Goal: Navigation & Orientation: Find specific page/section

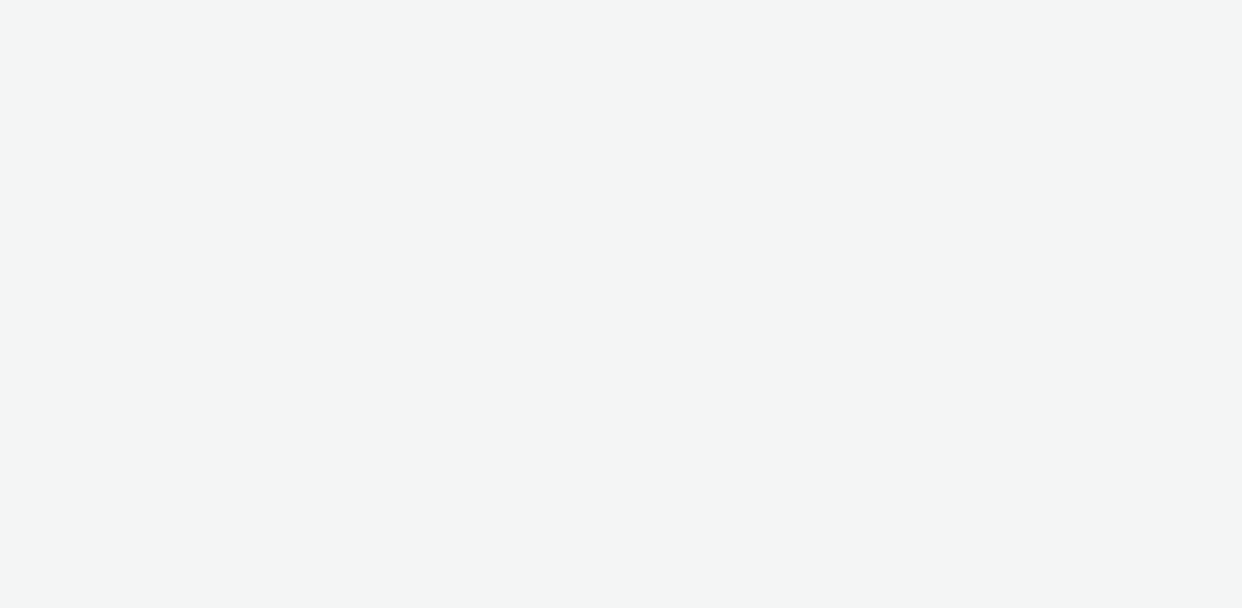
select select "5b86a581-369b-4309-8b03-b87dcc24f6f8"
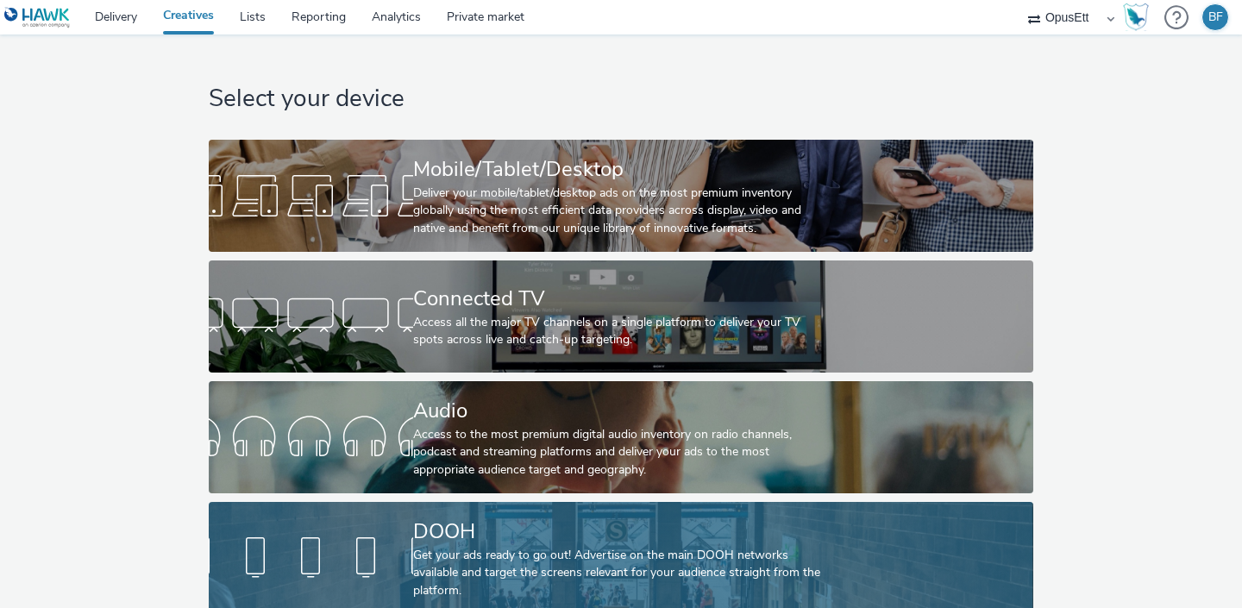
click at [375, 528] on link "DOOH Get your ads ready to go out! Advertise on the main DOOH networks availabl…" at bounding box center [621, 558] width 824 height 112
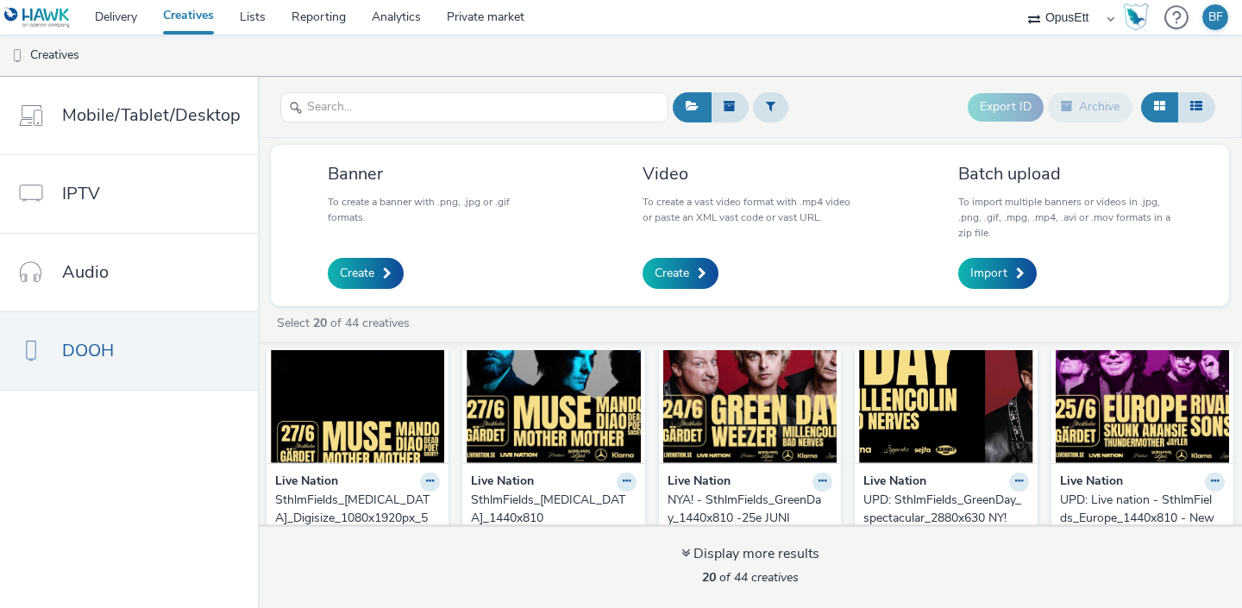
scroll to position [653, 0]
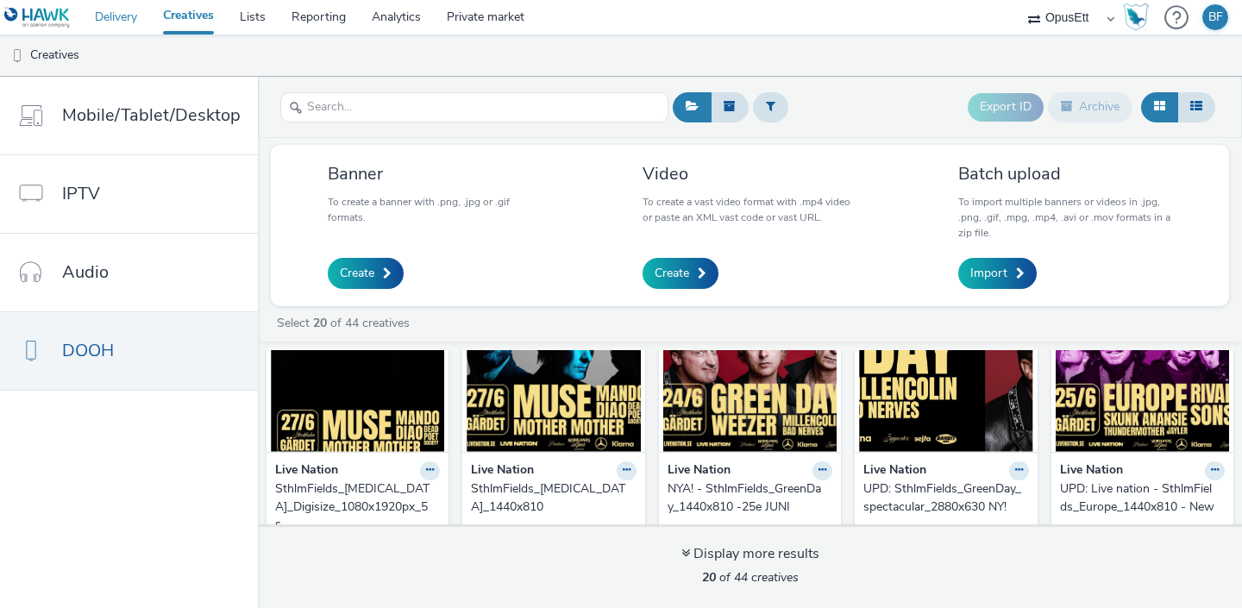
click at [141, 16] on link "Delivery" at bounding box center [116, 17] width 68 height 35
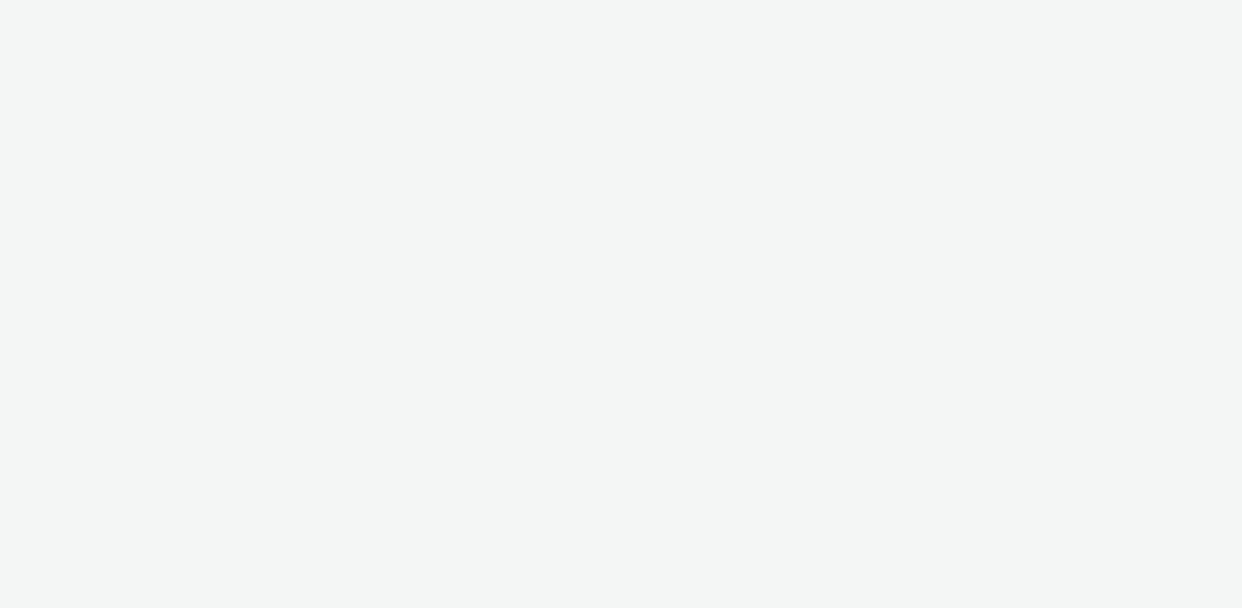
select select "5b86a581-369b-4309-8b03-b87dcc24f6f8"
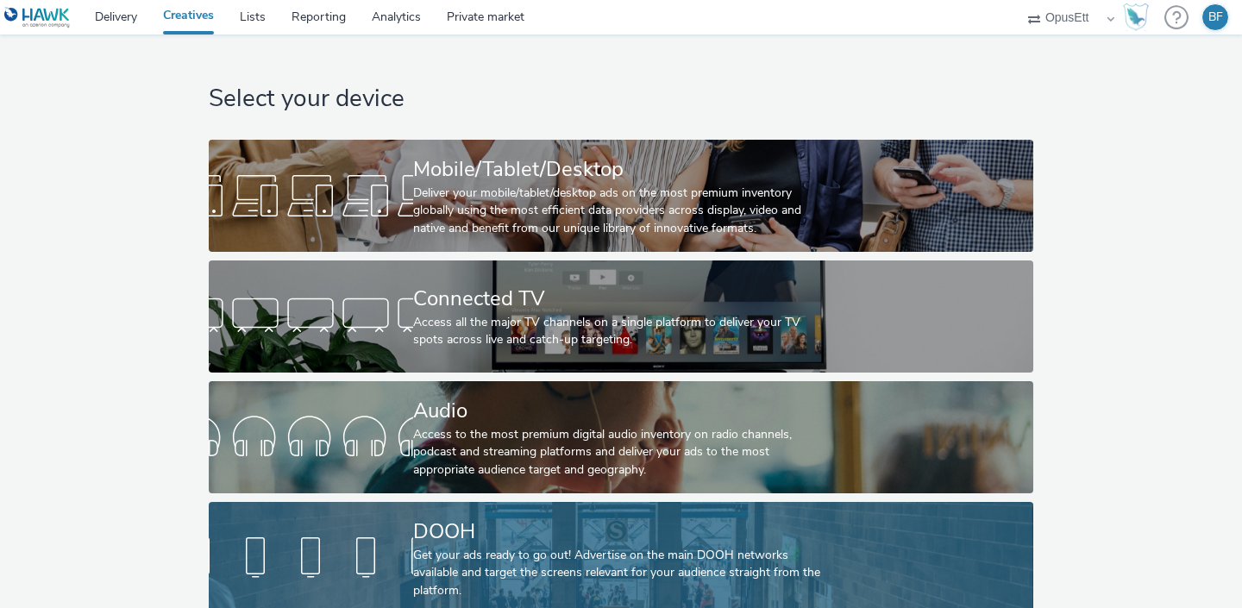
click at [390, 565] on div at bounding box center [311, 558] width 204 height 55
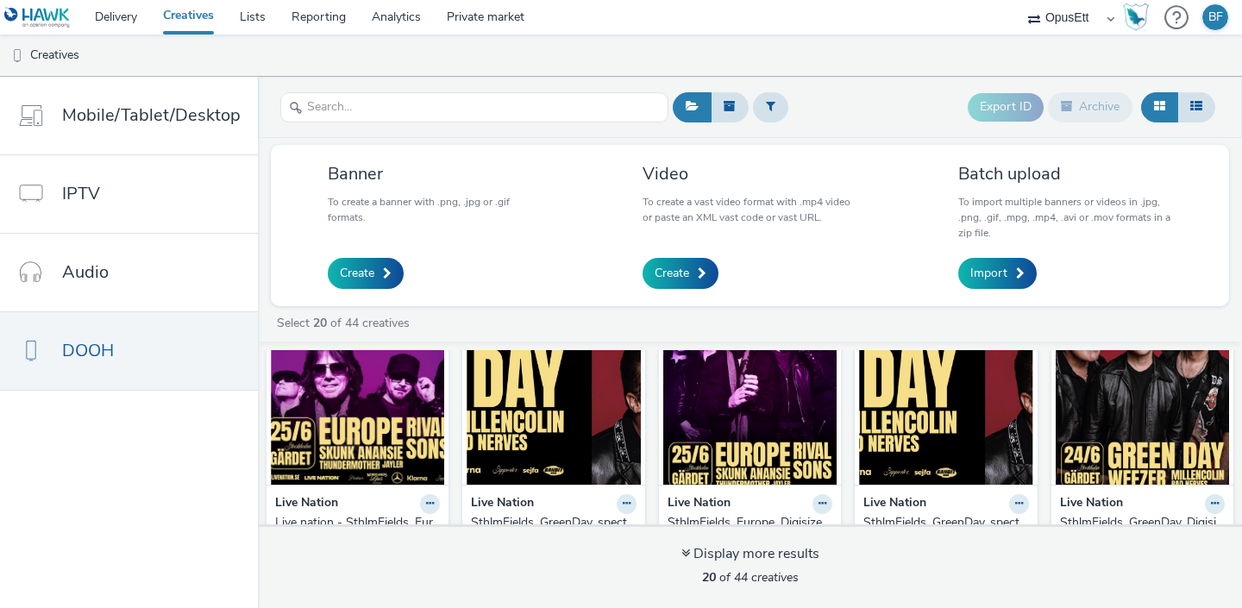
scroll to position [940, 0]
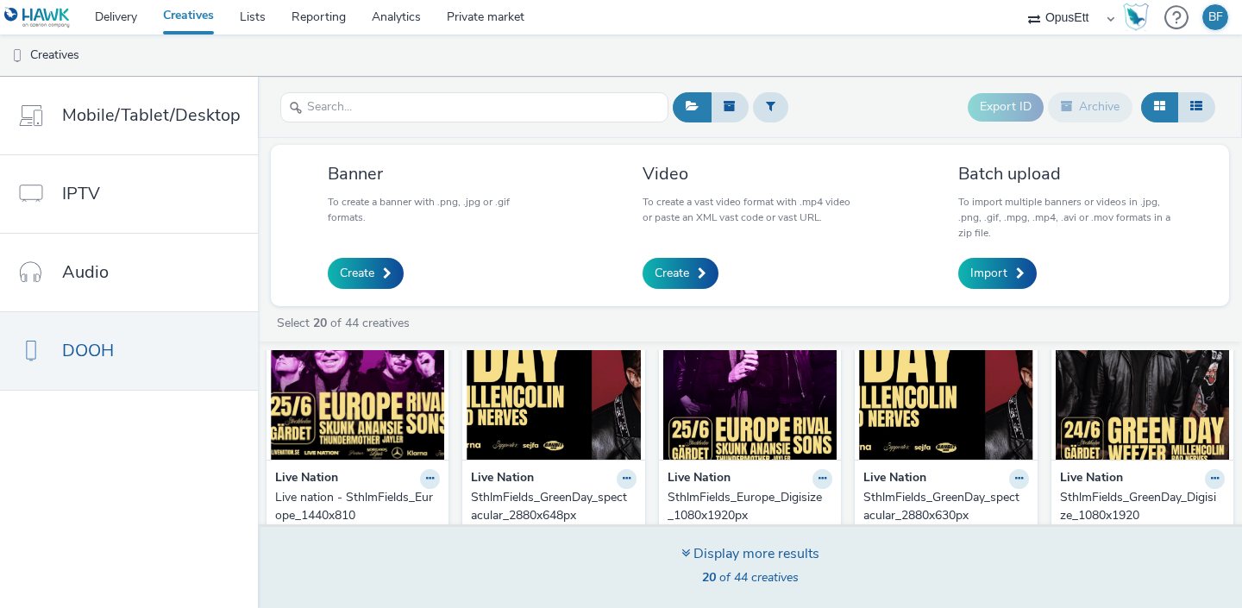
click at [709, 556] on div "Display more results" at bounding box center [750, 554] width 138 height 20
click at [681, 553] on icon at bounding box center [685, 553] width 9 height 14
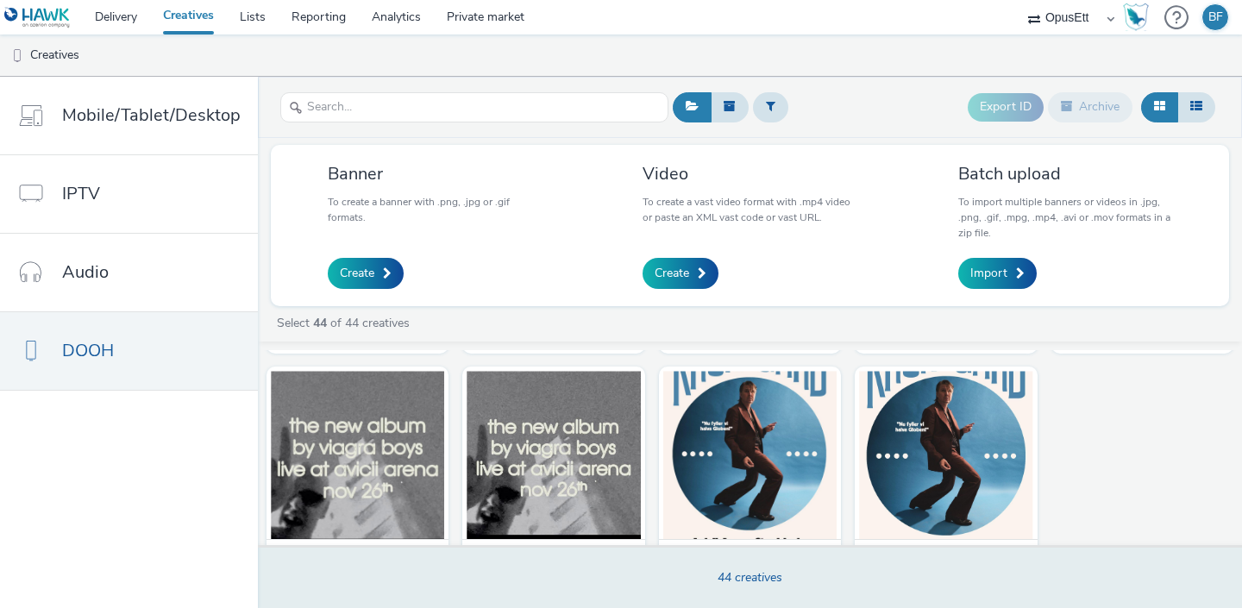
scroll to position [2291, 0]
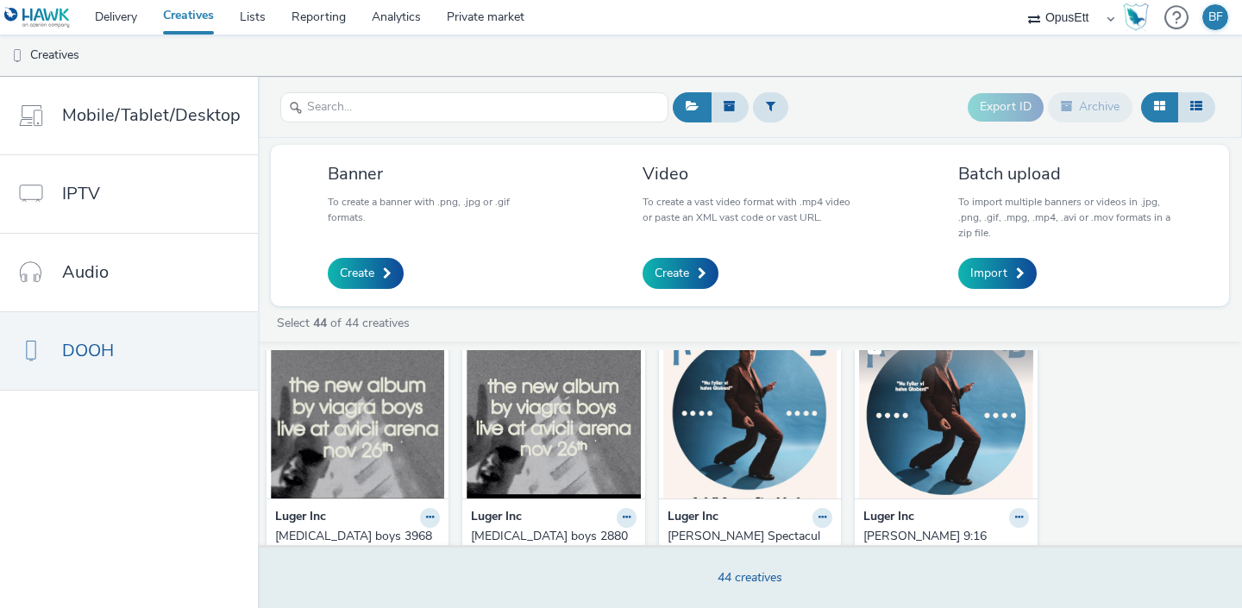
click at [915, 424] on img at bounding box center [945, 414] width 173 height 168
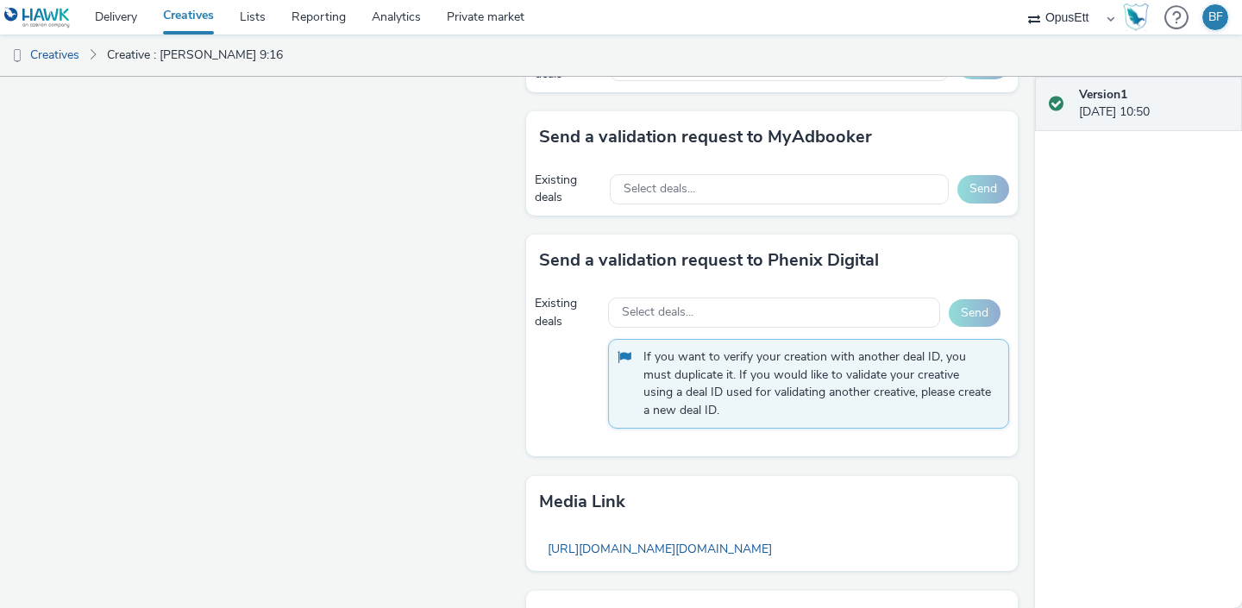
scroll to position [1127, 0]
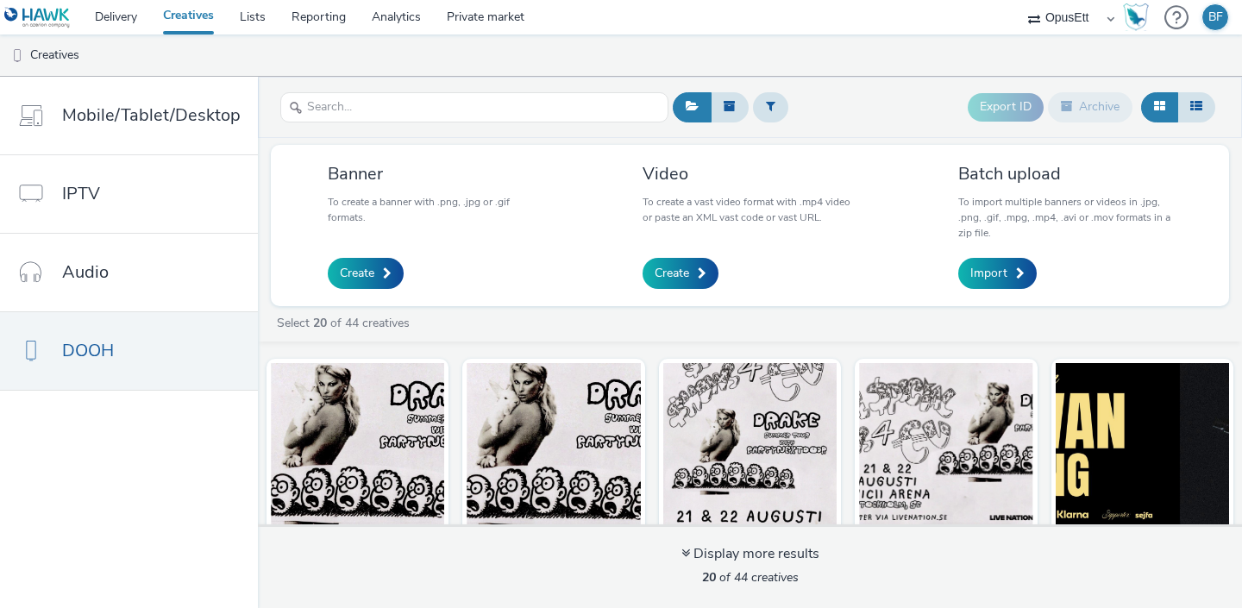
scroll to position [940, 0]
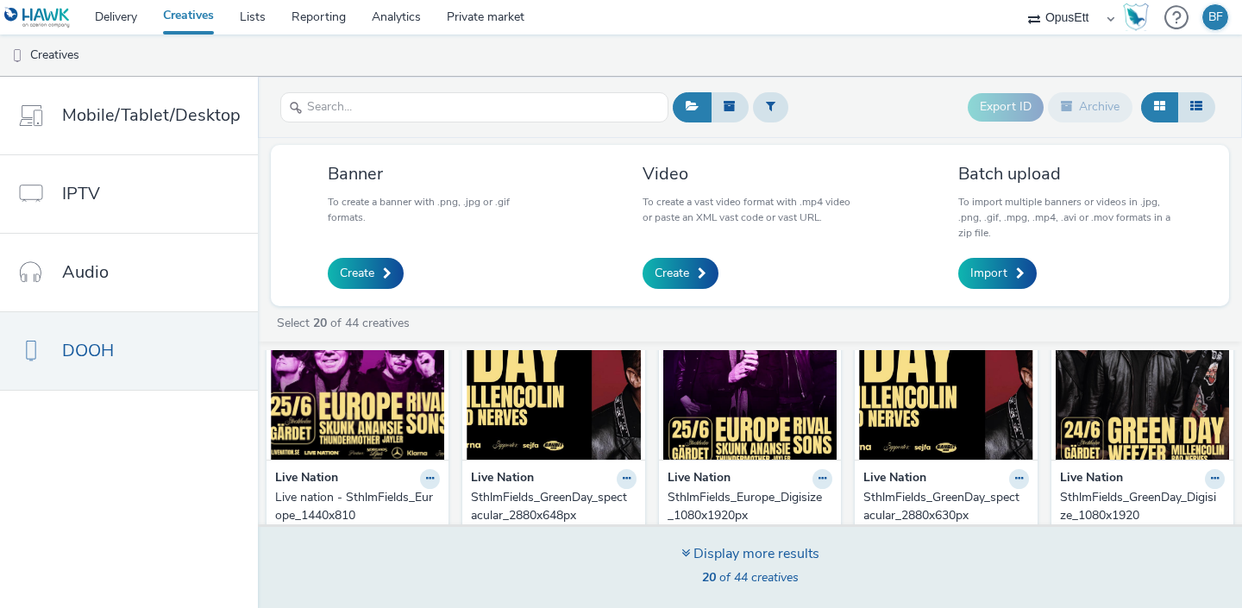
click at [744, 568] on div "Display more results 20 of 44 creatives" at bounding box center [750, 567] width 138 height 47
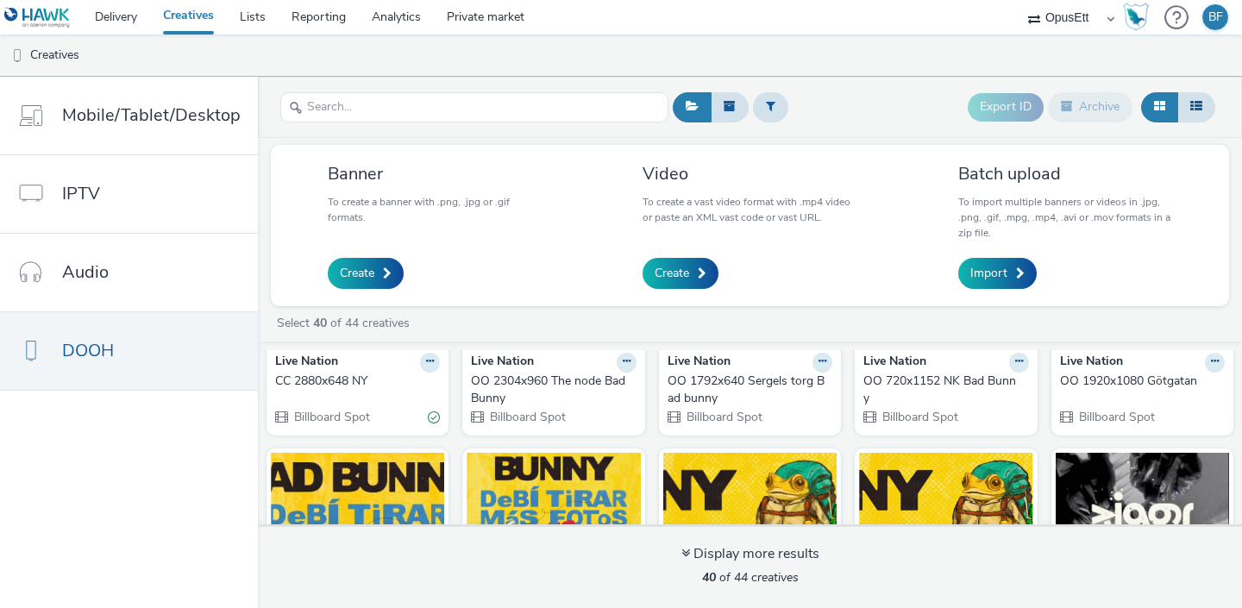
scroll to position [2033, 0]
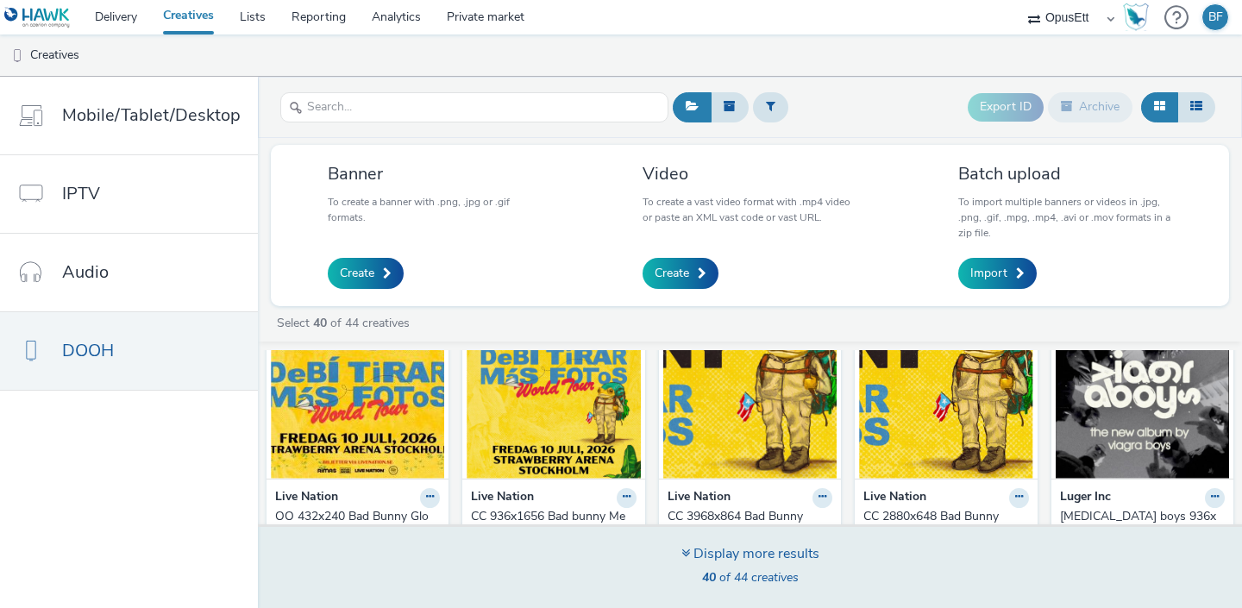
click at [758, 556] on div "Display more results" at bounding box center [750, 554] width 138 height 20
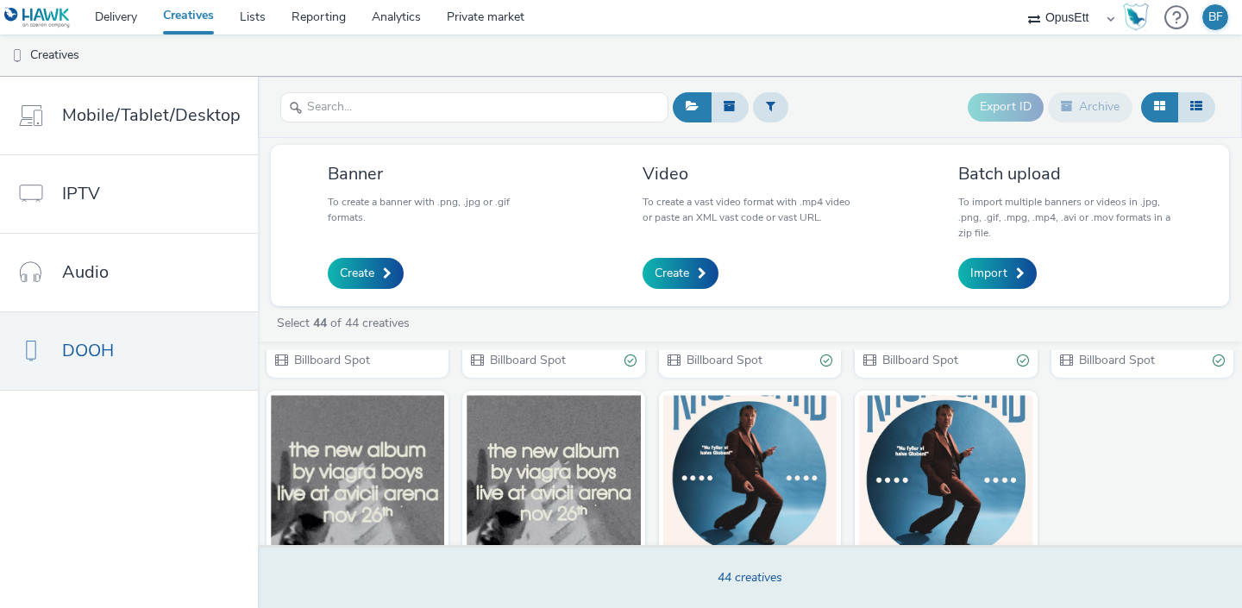
scroll to position [2291, 0]
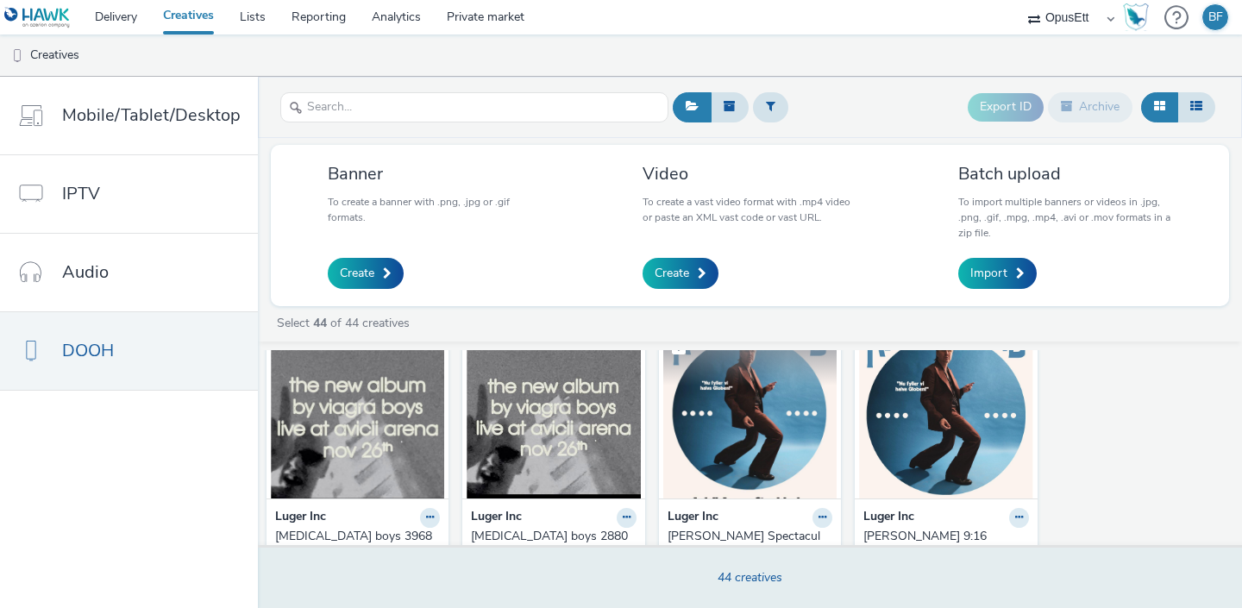
click at [754, 401] on img at bounding box center [749, 414] width 173 height 168
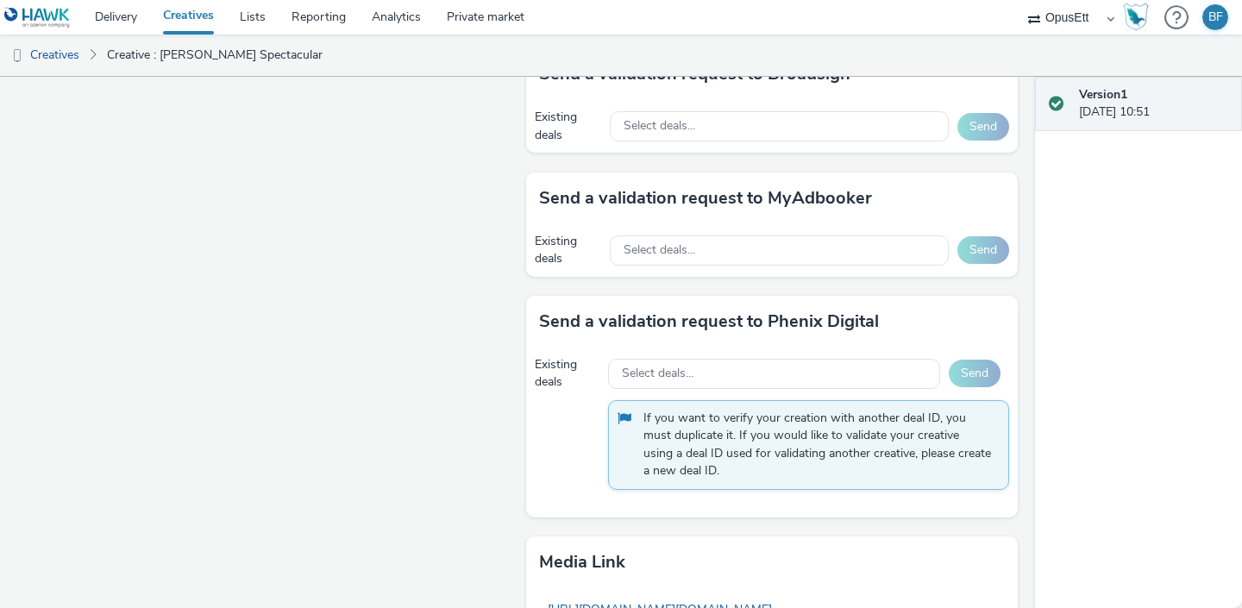
scroll to position [1126, 0]
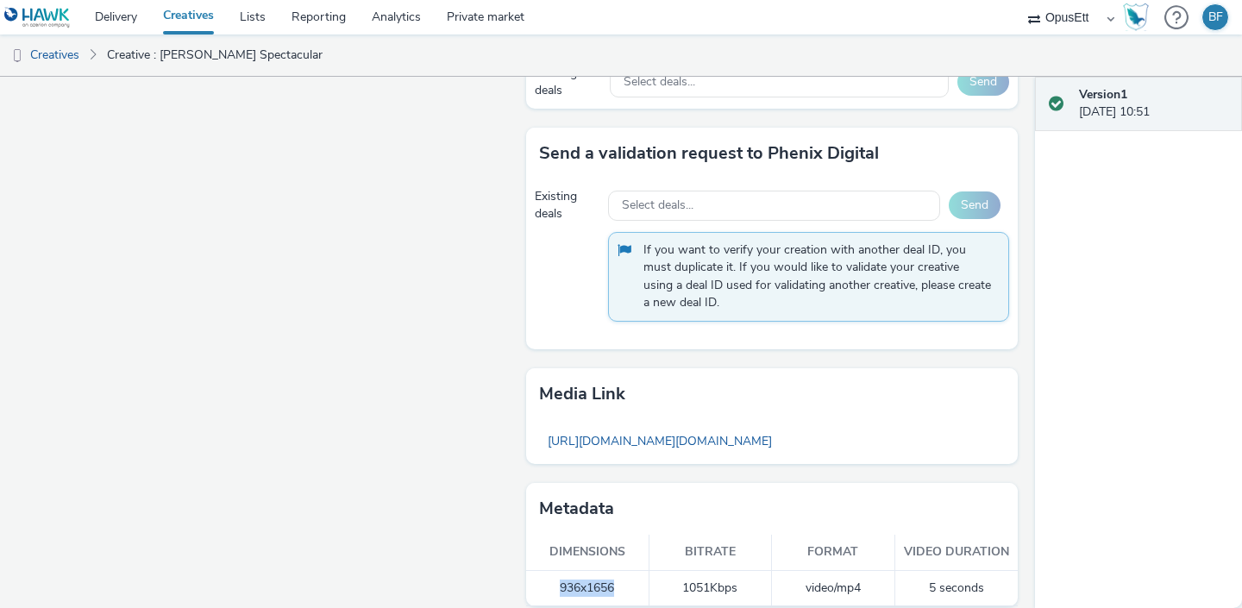
drag, startPoint x: 625, startPoint y: 575, endPoint x: 526, endPoint y: 575, distance: 98.3
click at [526, 575] on td "936x1656" at bounding box center [587, 588] width 123 height 35
copy td "936x1656"
click at [58, 51] on link "Creatives" at bounding box center [44, 55] width 88 height 41
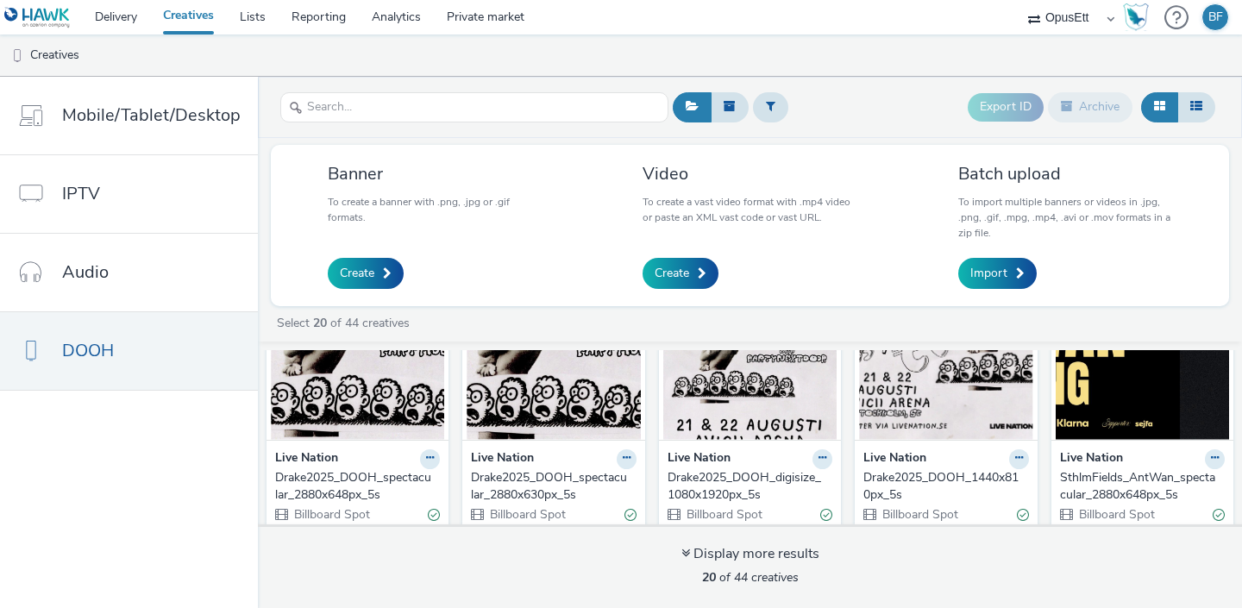
scroll to position [97, 0]
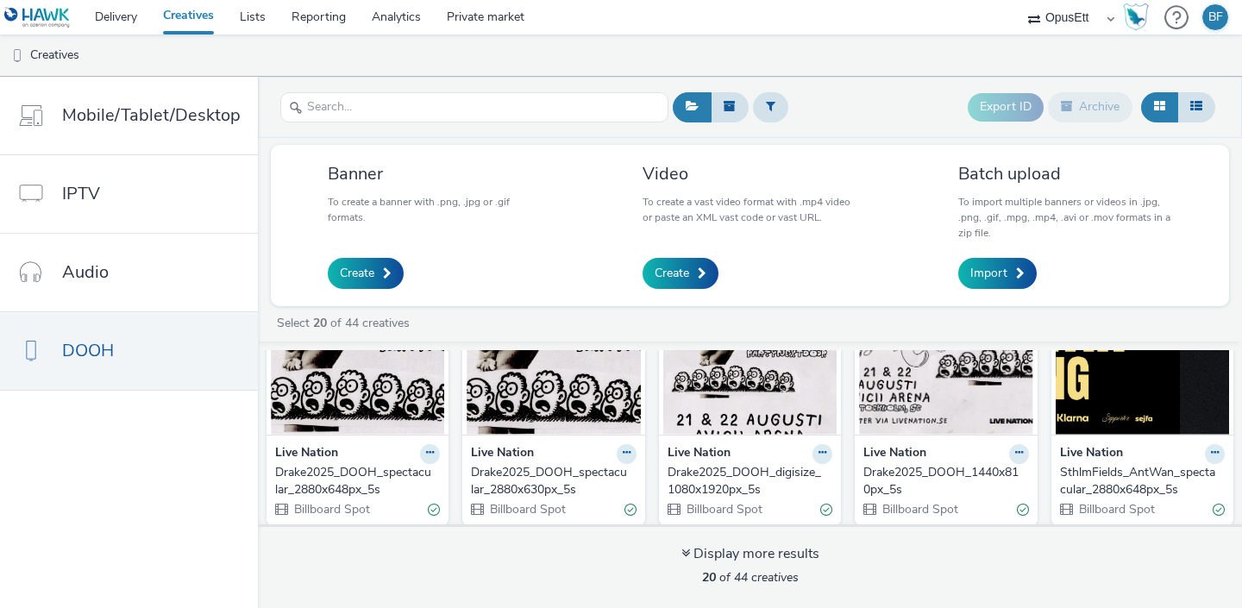
click at [908, 409] on img at bounding box center [945, 351] width 173 height 168
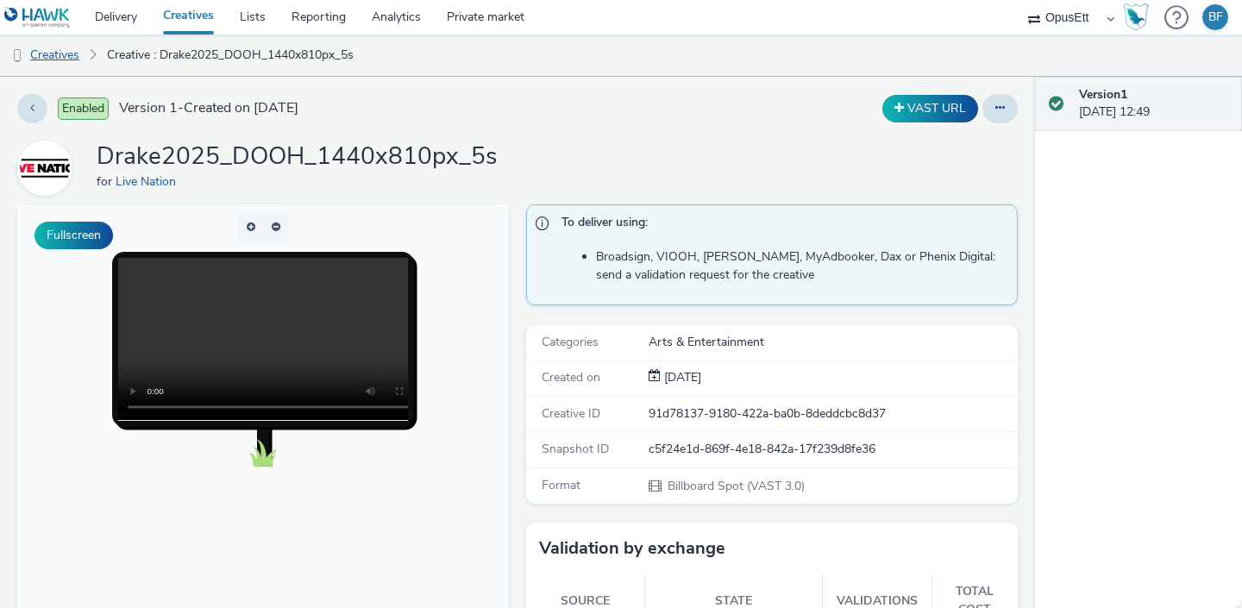
click at [66, 51] on link "Creatives" at bounding box center [44, 55] width 88 height 41
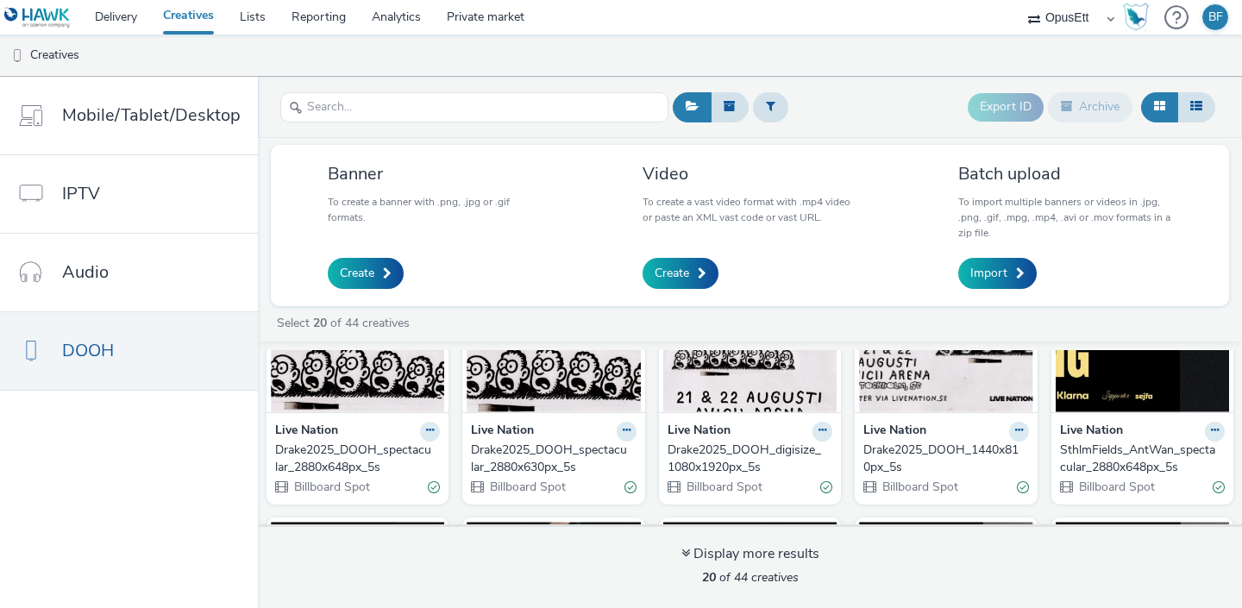
scroll to position [122, 0]
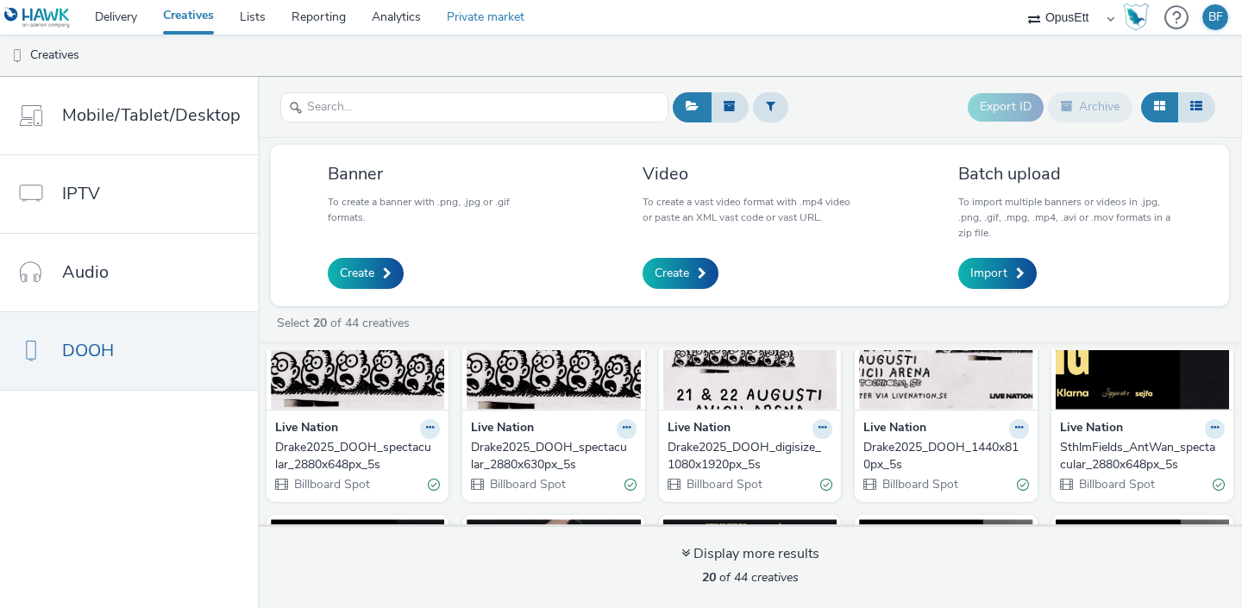
click at [474, 22] on link "Private market" at bounding box center [486, 17] width 104 height 35
